Goal: Transaction & Acquisition: Purchase product/service

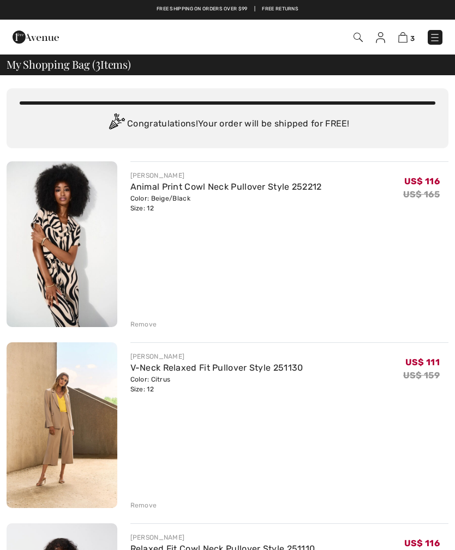
click at [145, 329] on div "Remove" at bounding box center [143, 325] width 27 height 10
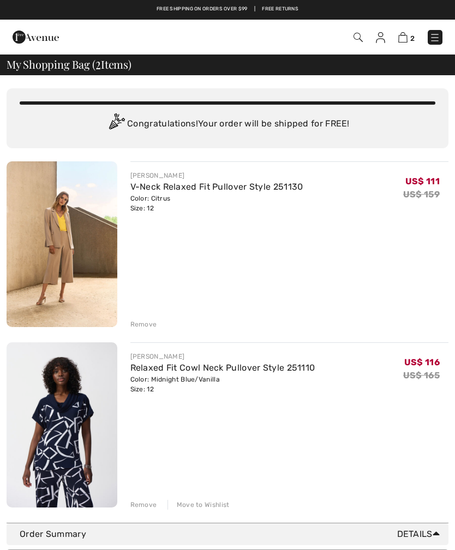
click at [191, 237] on div "JOSEPH RIBKOFF V-Neck Relaxed Fit Pullover Style 251130 Color: Citrus Size: 12 …" at bounding box center [289, 245] width 319 height 168
click at [58, 226] on img at bounding box center [62, 244] width 111 height 166
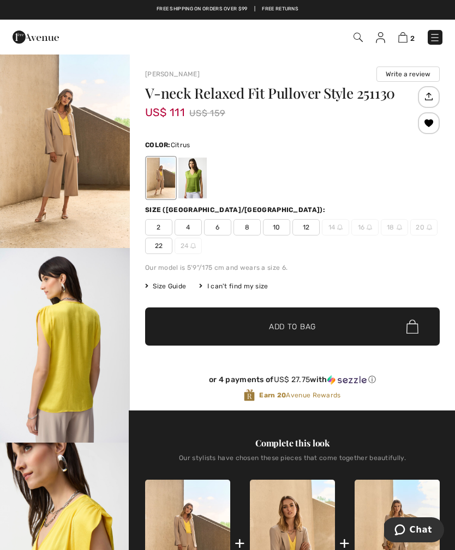
click at [407, 38] on img at bounding box center [402, 37] width 9 height 10
click at [399, 42] on img at bounding box center [402, 37] width 9 height 10
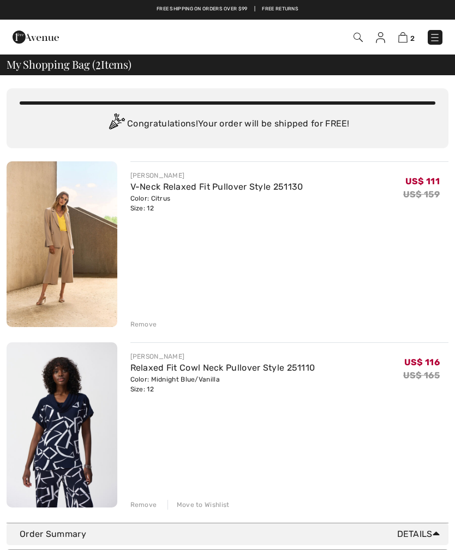
click at [140, 320] on div "Remove" at bounding box center [143, 325] width 27 height 10
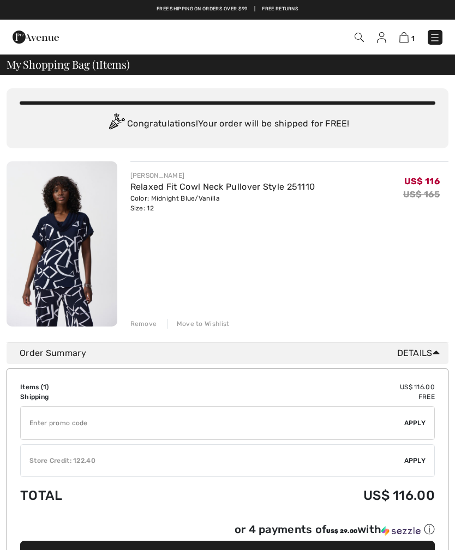
click at [415, 460] on span "Apply" at bounding box center [415, 461] width 22 height 10
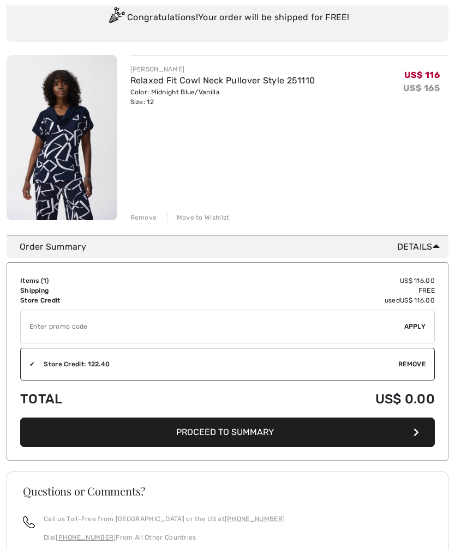
scroll to position [105, 0]
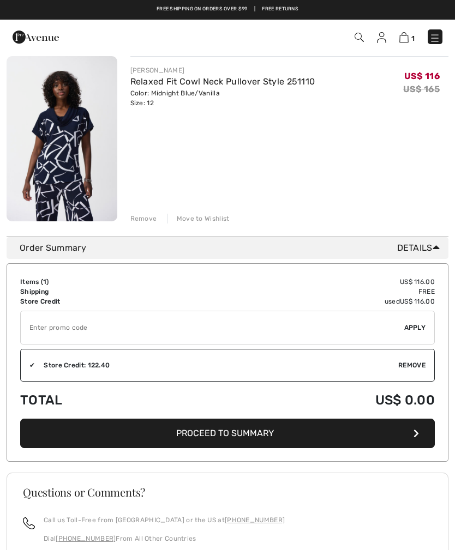
click at [272, 435] on span "Proceed to Summary" at bounding box center [225, 433] width 98 height 10
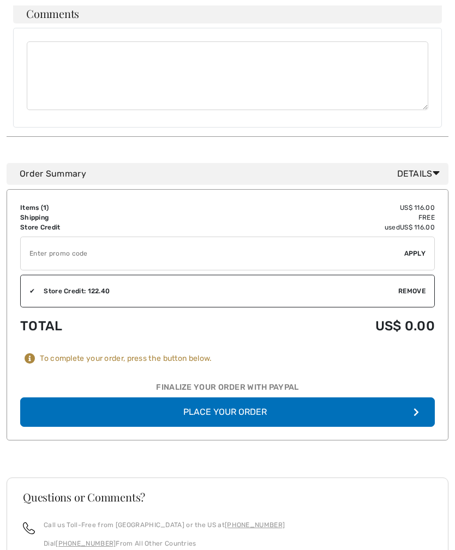
scroll to position [443, 0]
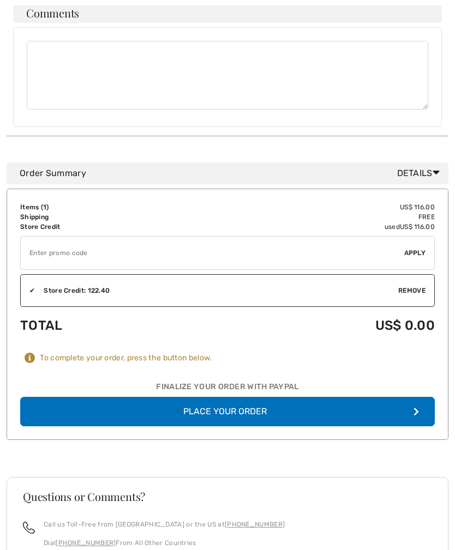
click at [231, 388] on div "Finalize Your Order with PayPal" at bounding box center [227, 389] width 415 height 16
click at [245, 402] on button "Place Your Order" at bounding box center [227, 411] width 415 height 29
